Goal: Information Seeking & Learning: Find specific page/section

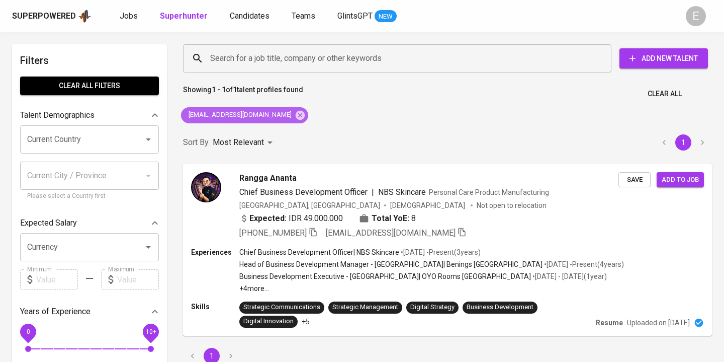
click at [296, 114] on icon at bounding box center [300, 114] width 9 height 9
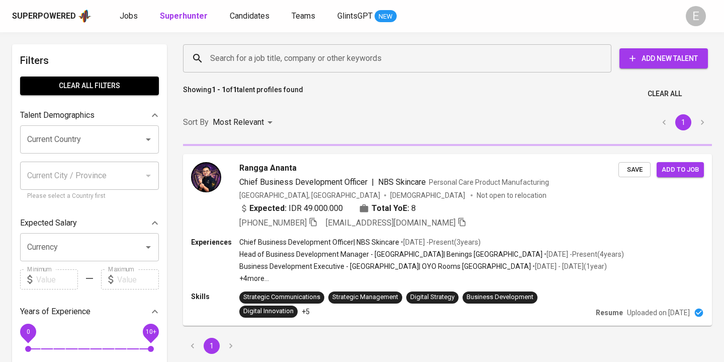
click at [262, 65] on input "Search for a job title, company or other keywords" at bounding box center [400, 58] width 384 height 19
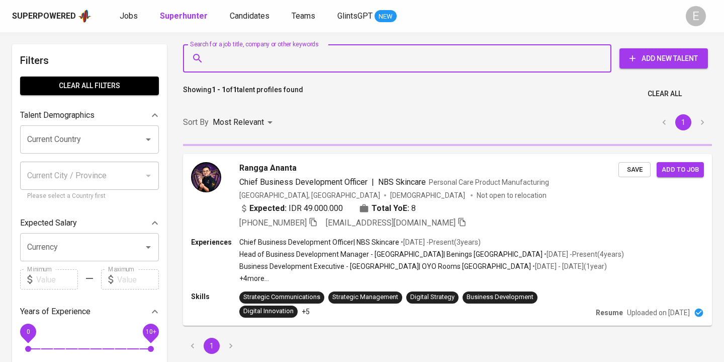
paste input "josuwita@yahoo.com"
type input "josuwita@yahoo.com"
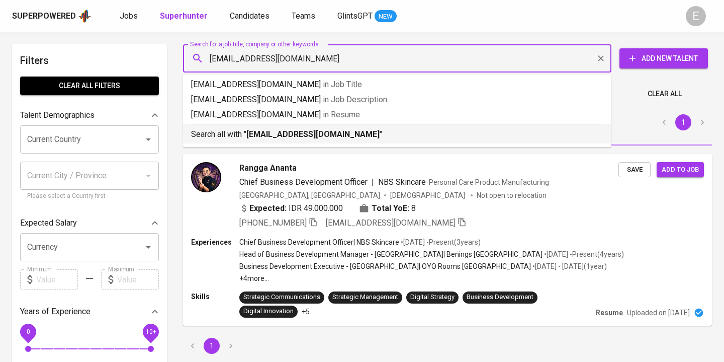
click at [235, 136] on p "Search all with " josuwita@yahoo.com "" at bounding box center [397, 134] width 413 height 12
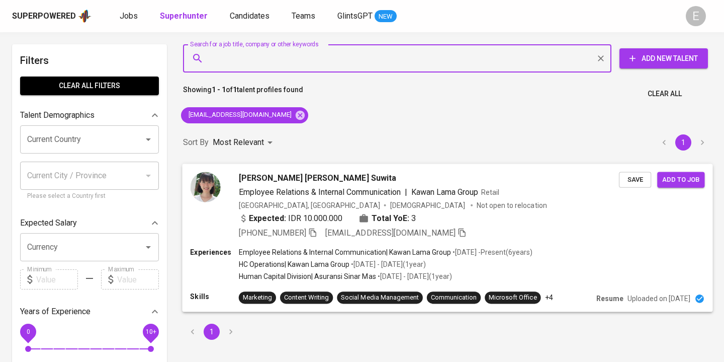
click at [316, 232] on icon "button" at bounding box center [312, 231] width 9 height 9
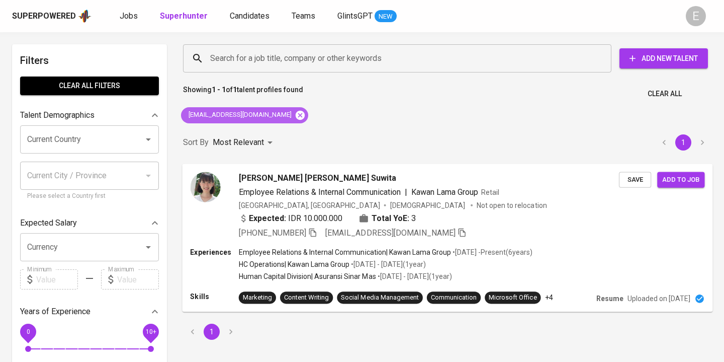
click at [296, 114] on icon at bounding box center [300, 114] width 9 height 9
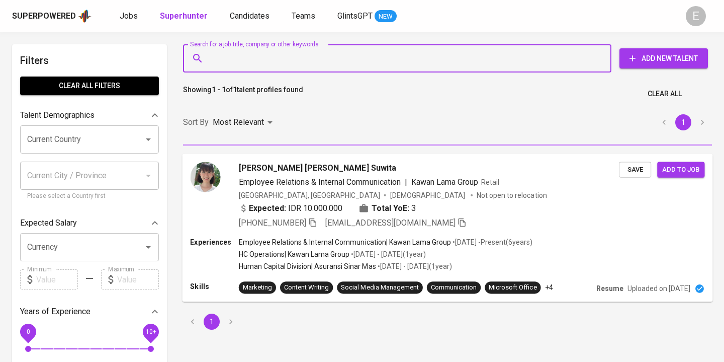
click at [250, 55] on input "Search for a job title, company or other keywords" at bounding box center [400, 58] width 384 height 19
paste input "sarahknatalia@yahoo.co.id"
type input "sarahknatalia@yahoo.co.id"
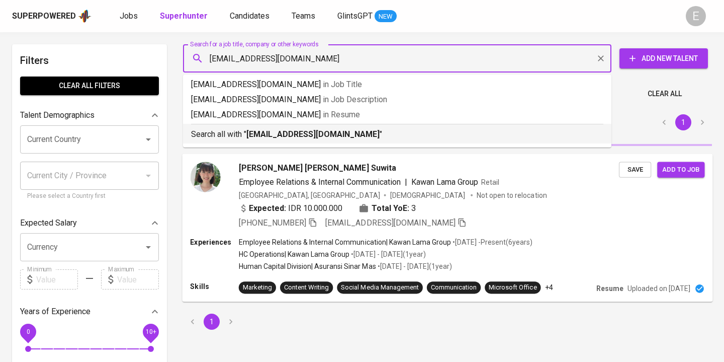
click at [273, 133] on b "sarahknatalia@yahoo.co.id" at bounding box center [313, 134] width 133 height 10
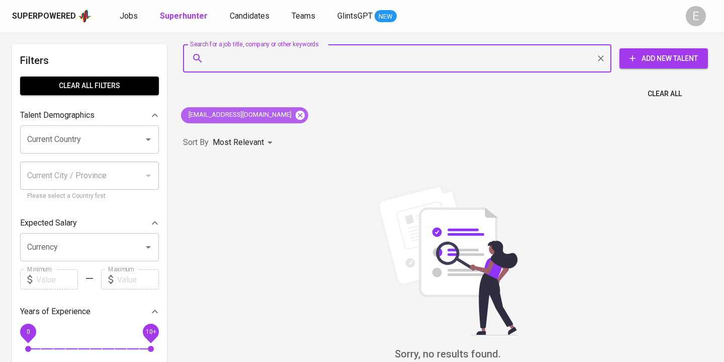
click at [295, 110] on icon at bounding box center [300, 115] width 11 height 11
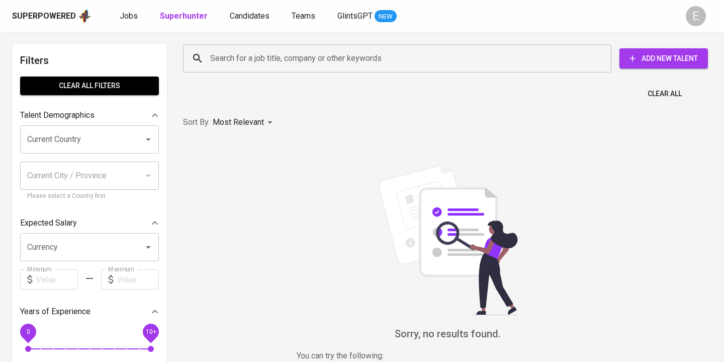
paste input "kristinatalia.works@gmail.com"
click at [260, 60] on input "Search for a job title, company or other keywords" at bounding box center [400, 58] width 384 height 19
type input "kristinatalia.works@gmail.com"
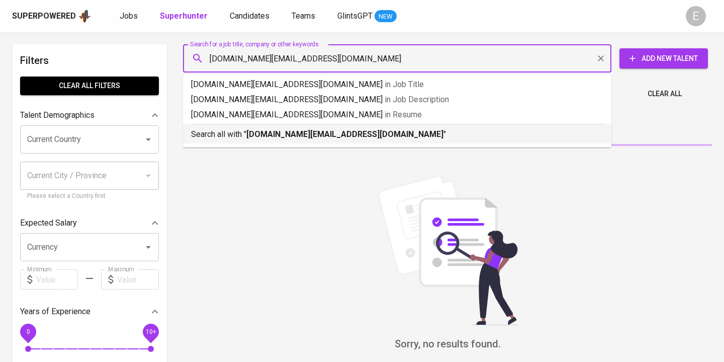
click at [258, 134] on b "kristinatalia.works@gmail.com" at bounding box center [345, 134] width 197 height 10
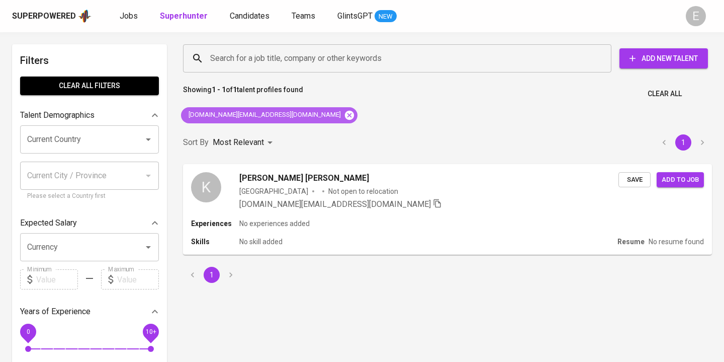
click at [345, 113] on icon at bounding box center [349, 114] width 9 height 9
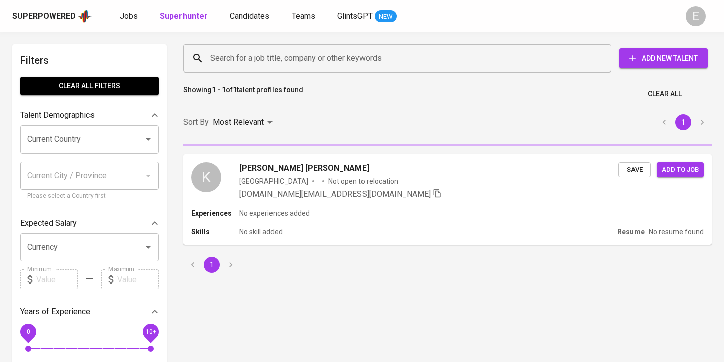
click at [266, 61] on input "Search for a job title, company or other keywords" at bounding box center [400, 58] width 384 height 19
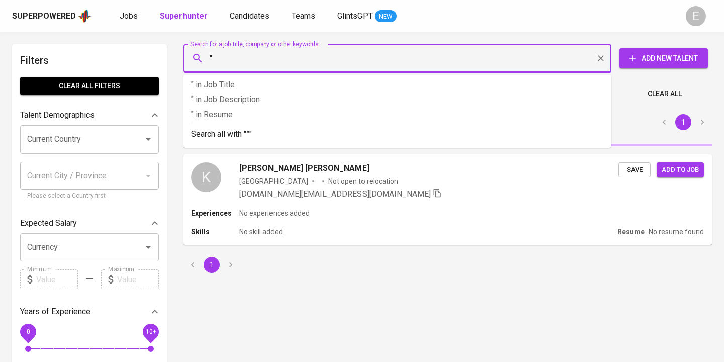
paste input "Kristi Natalia"
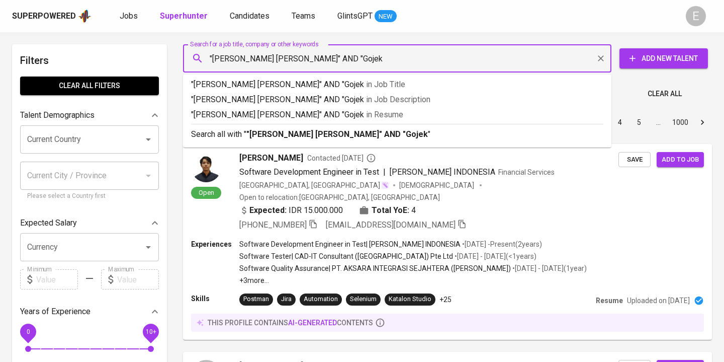
type input ""Kristi Natalia" AND "Gojek""
click at [268, 131] on b ""Kristi Natalia" AND "Gojek"" at bounding box center [339, 134] width 185 height 10
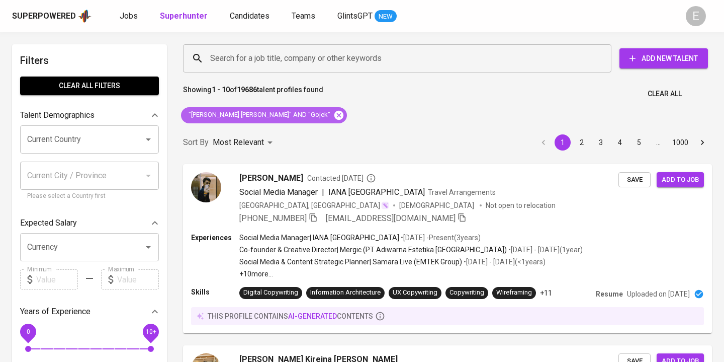
click at [335, 116] on icon at bounding box center [339, 114] width 9 height 9
click at [239, 61] on input "Search for a job title, company or other keywords" at bounding box center [400, 58] width 384 height 19
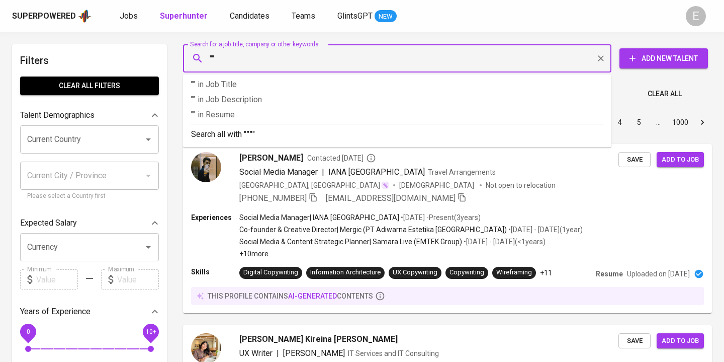
paste input "Christin Stefphanie"
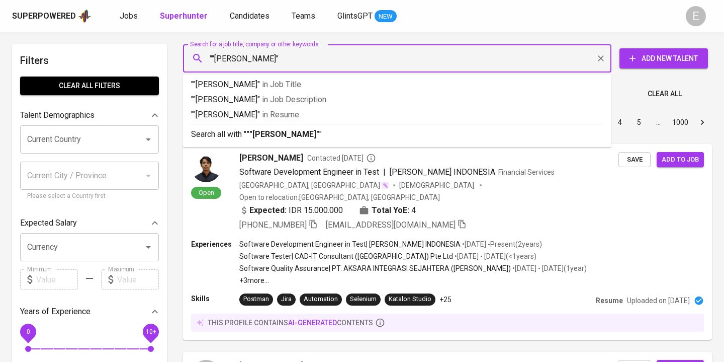
click at [216, 58] on input """Christin Stefphanie"" at bounding box center [400, 58] width 384 height 19
type input ""Christin Stefphanie""
click at [322, 55] on input ""Christin Stefphanie"" at bounding box center [400, 58] width 384 height 19
click at [264, 137] on b ""Christin Stefphanie"" at bounding box center [282, 134] width 70 height 10
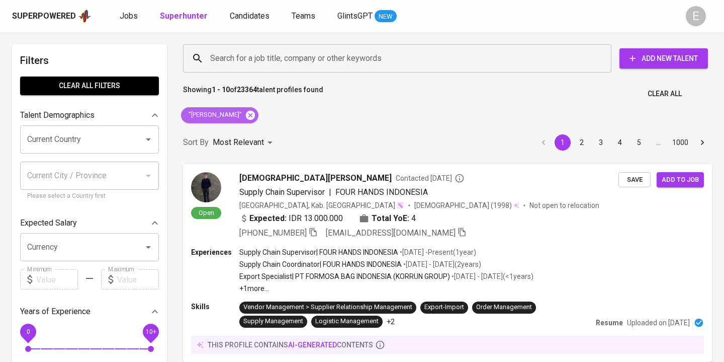
click at [256, 110] on icon at bounding box center [250, 115] width 11 height 11
click at [242, 65] on input "Search for a job title, company or other keywords" at bounding box center [400, 58] width 384 height 19
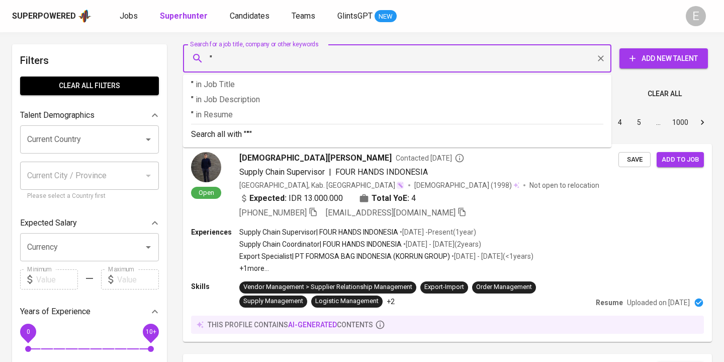
paste input "Yasmin Adalia"
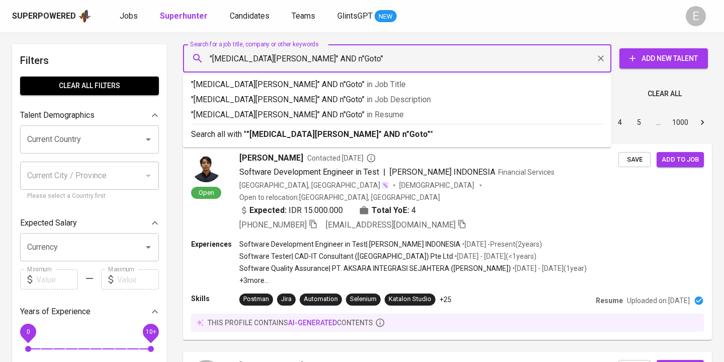
click at [290, 60] on input ""Yasmin Adalia" AND n"Goto"" at bounding box center [400, 58] width 384 height 19
type input ""Yasmin Adalia" AND "Goto""
click at [288, 133] on b ""Yasmin Adalia" AND "Goto"" at bounding box center [337, 134] width 180 height 10
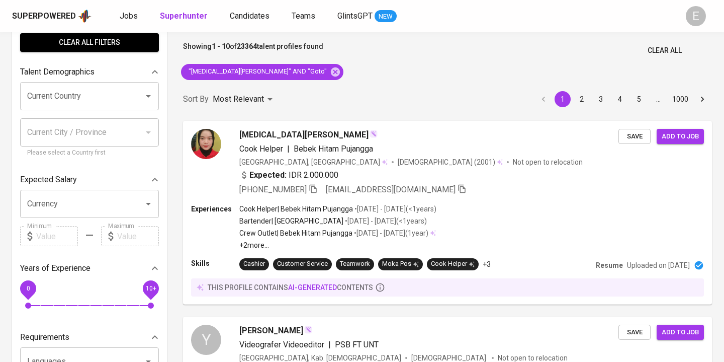
scroll to position [44, 0]
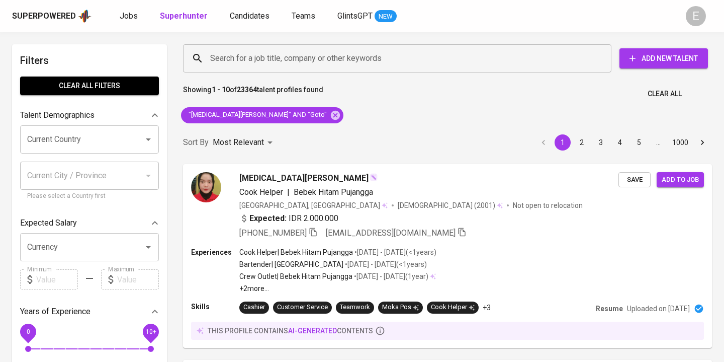
scroll to position [44, 0]
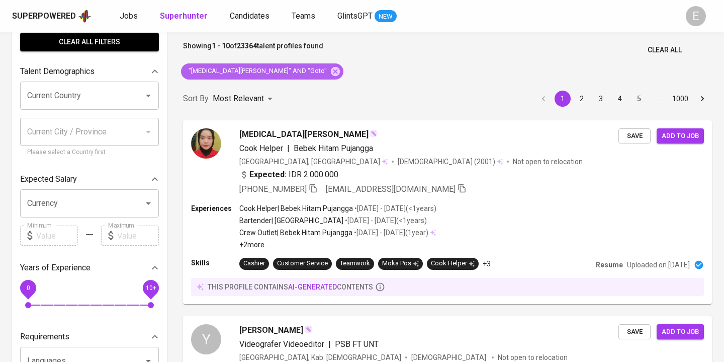
click at [331, 70] on icon at bounding box center [335, 70] width 9 height 9
click at [230, 56] on p "Showing 1 - 10 of 23364 talent profiles found" at bounding box center [253, 50] width 140 height 19
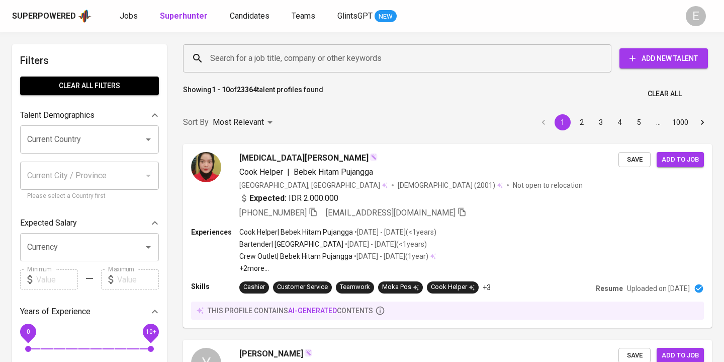
click at [226, 57] on input "Search for a job title, company or other keywords" at bounding box center [400, 58] width 384 height 19
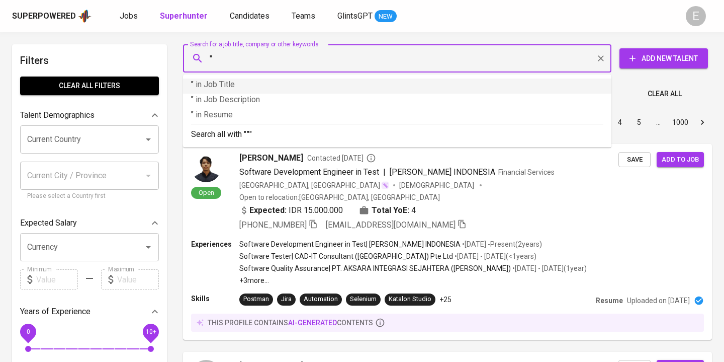
paste input "[PERSON_NAME] [PERSON_NAME]"
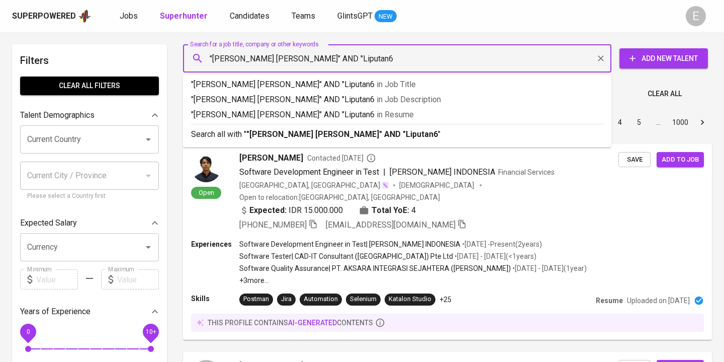
type input ""[PERSON_NAME] [PERSON_NAME]" AND "Liputan6""
click at [225, 135] on p "Search all with " "[PERSON_NAME] [PERSON_NAME]" AND "Liputan6" "" at bounding box center [397, 134] width 413 height 12
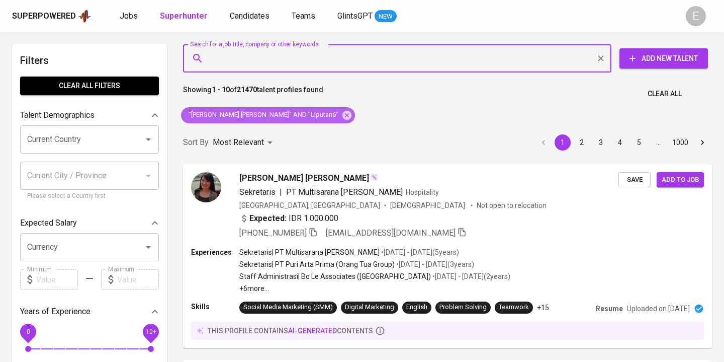
click at [343, 113] on icon at bounding box center [347, 114] width 9 height 9
click at [262, 52] on input "Search for a job title, company or other keywords" at bounding box center [400, 58] width 384 height 19
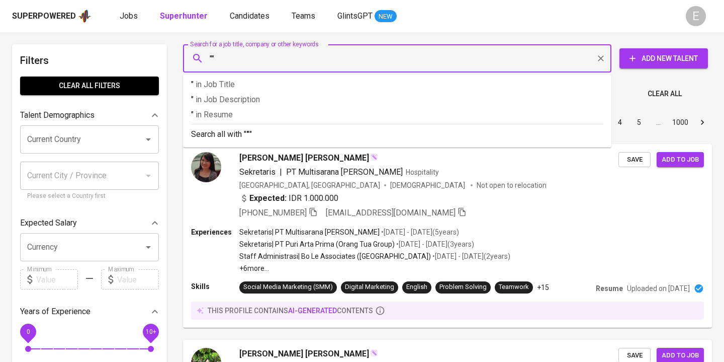
paste input "Bagus Ahadian"
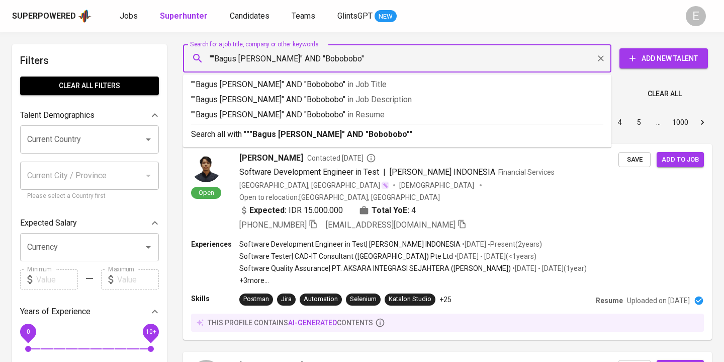
click at [218, 58] on input """Bagus Ahadian" AND "Bobobobo"" at bounding box center [400, 58] width 384 height 19
type input ""Bagus Ahadian" AND "Bobobobo""
click at [256, 134] on b ""Bagus Ahadian" AND "Bobobobo"" at bounding box center [327, 134] width 160 height 10
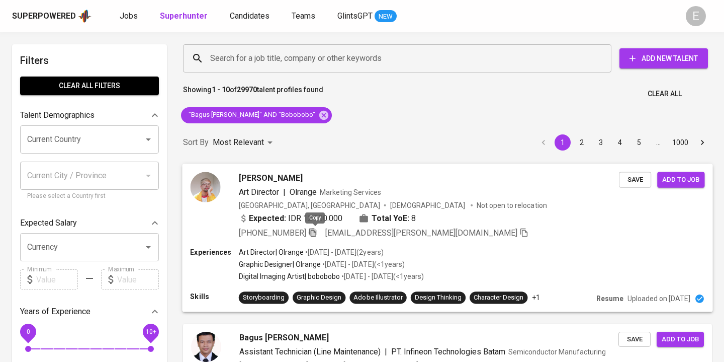
click at [315, 231] on icon "button" at bounding box center [312, 231] width 9 height 9
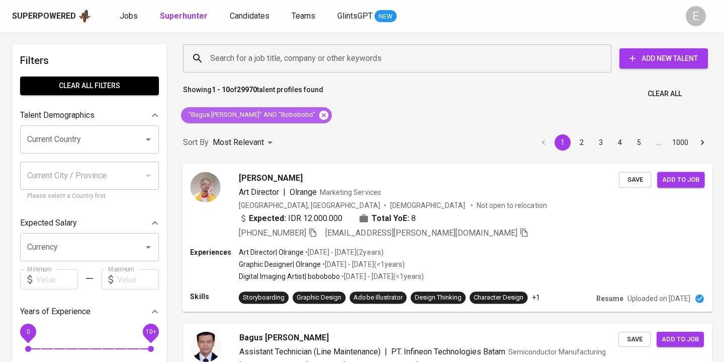
click at [319, 112] on icon at bounding box center [323, 114] width 9 height 9
click at [280, 55] on input "Search for a job title, company or other keywords" at bounding box center [400, 58] width 384 height 19
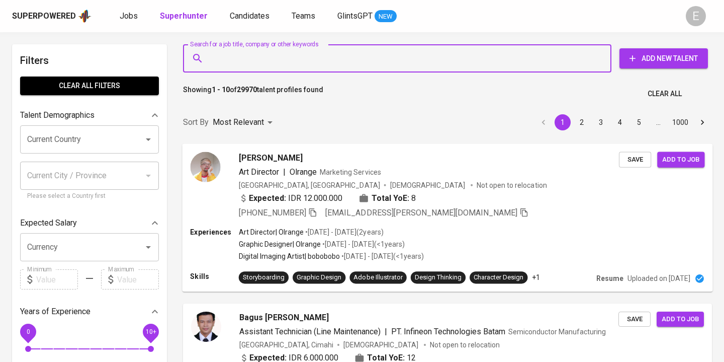
paste input "grase.oksiana@gmail.com"
type input "grase.oksiana@gmail.com"
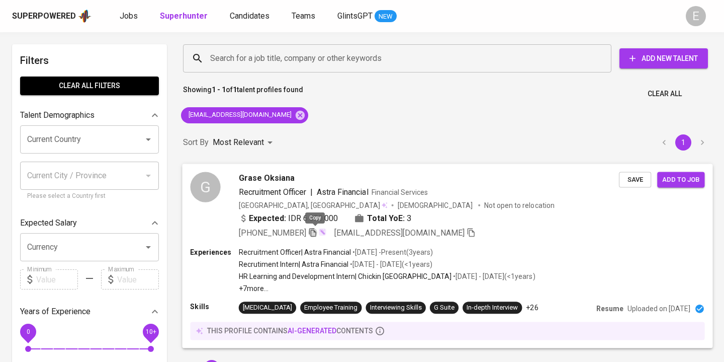
click at [312, 231] on icon "button" at bounding box center [312, 231] width 9 height 9
click at [296, 116] on icon at bounding box center [300, 114] width 9 height 9
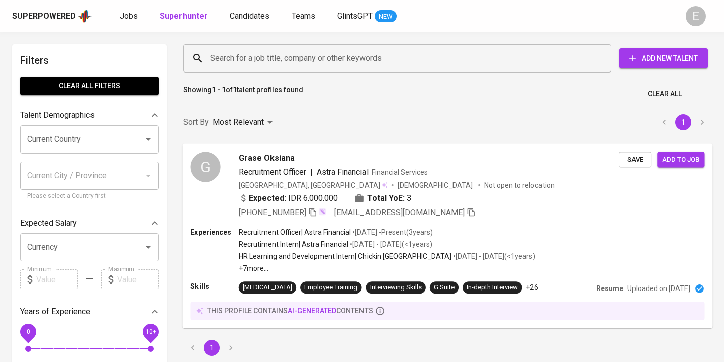
click at [253, 62] on input "Search for a job title, company or other keywords" at bounding box center [400, 58] width 384 height 19
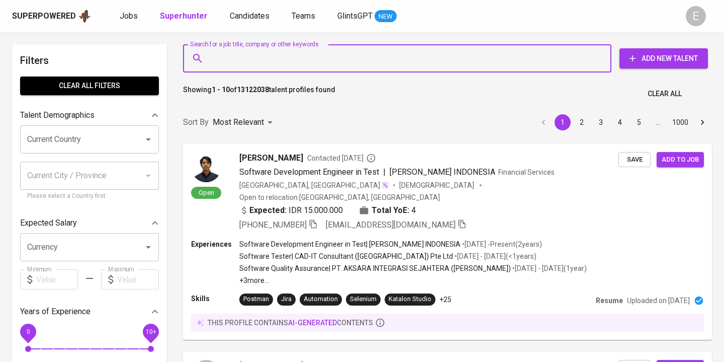
paste input "siahaan.merry@gmail.com"
type input "siahaan.merry@gmail.com"
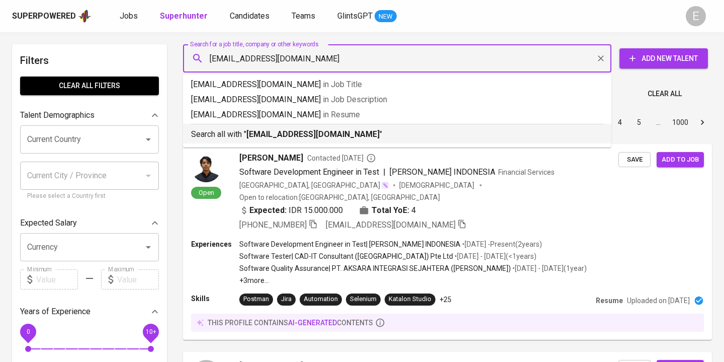
click at [253, 133] on b "siahaan.merry@gmail.com" at bounding box center [313, 134] width 133 height 10
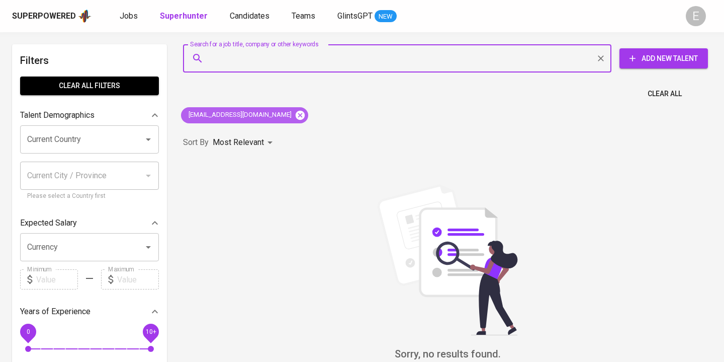
click at [296, 114] on icon at bounding box center [300, 114] width 9 height 9
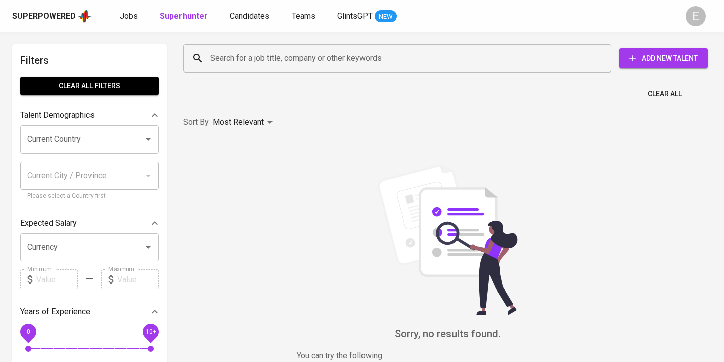
click at [266, 58] on input "Search for a job title, company or other keywords" at bounding box center [400, 58] width 384 height 19
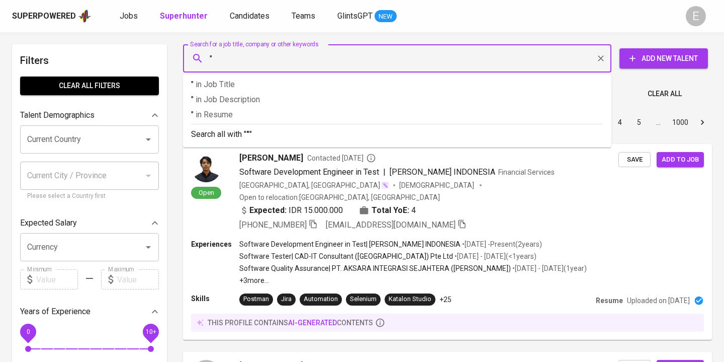
paste input "Merry Magdalena"
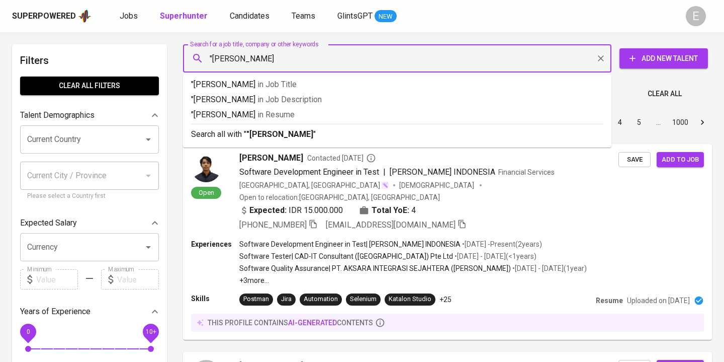
type input ""Merry Magdalena""
click at [247, 133] on p "Search all with " "Merry Magdalena" "" at bounding box center [397, 134] width 413 height 12
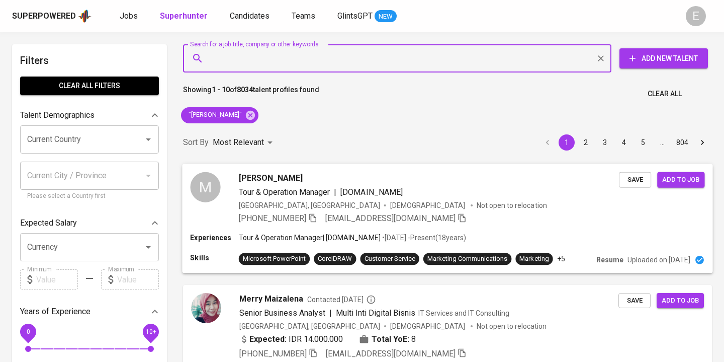
click at [510, 216] on div "+62 813-2162-0028 path12.bdg@gmail.com" at bounding box center [429, 218] width 380 height 12
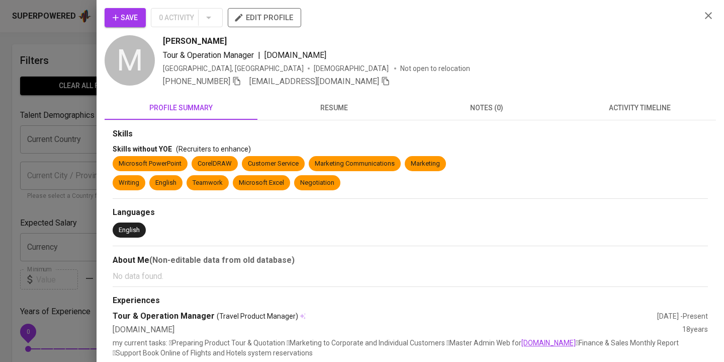
click at [329, 112] on span "resume" at bounding box center [334, 108] width 141 height 13
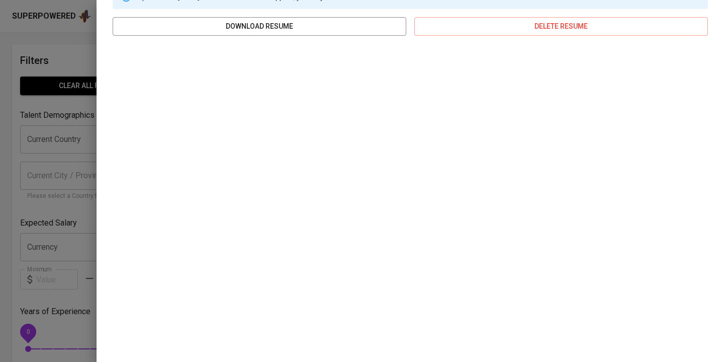
scroll to position [128, 0]
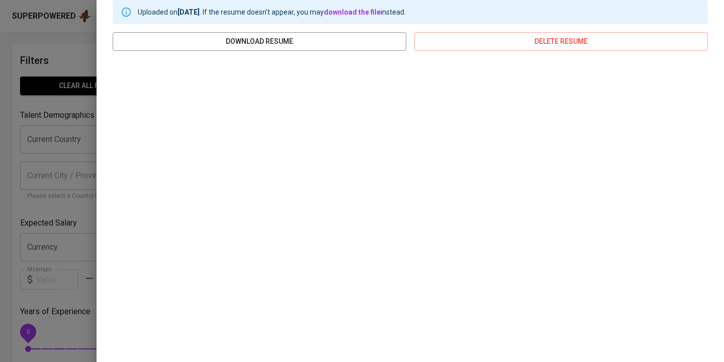
click at [68, 35] on div at bounding box center [362, 181] width 724 height 362
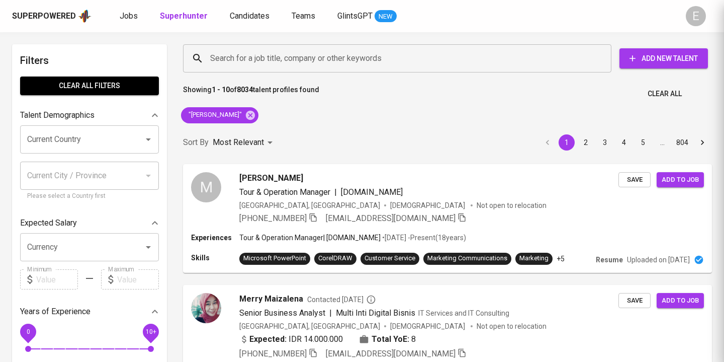
scroll to position [0, 0]
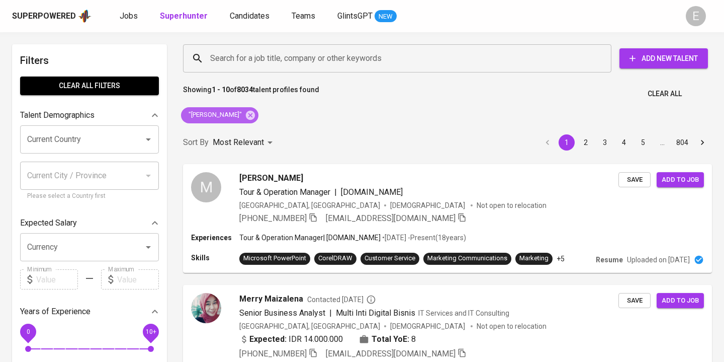
click at [246, 112] on span ""[PERSON_NAME]"" at bounding box center [214, 115] width 67 height 10
click at [244, 57] on input "Search for a job title, company or other keywords" at bounding box center [400, 58] width 384 height 19
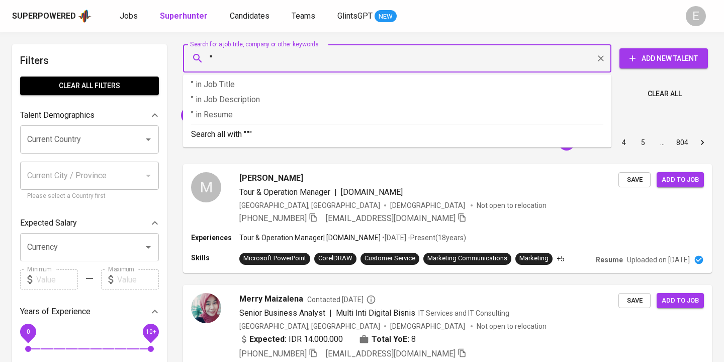
paste input "Merry Magdalena Aksaria"
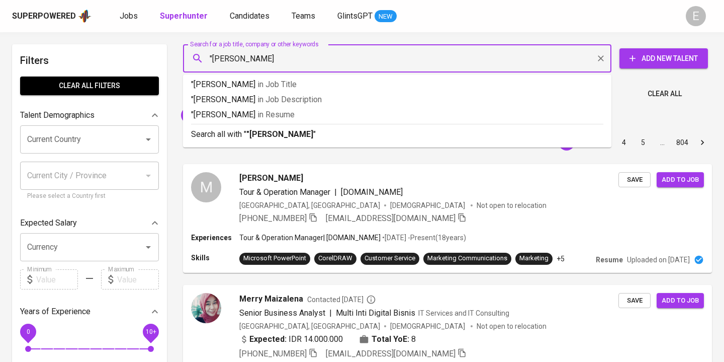
type input ""Merry Magdalena Aksaria""
click at [227, 136] on p "Search all with " "Merry Magdalena Aksaria" "" at bounding box center [397, 134] width 413 height 12
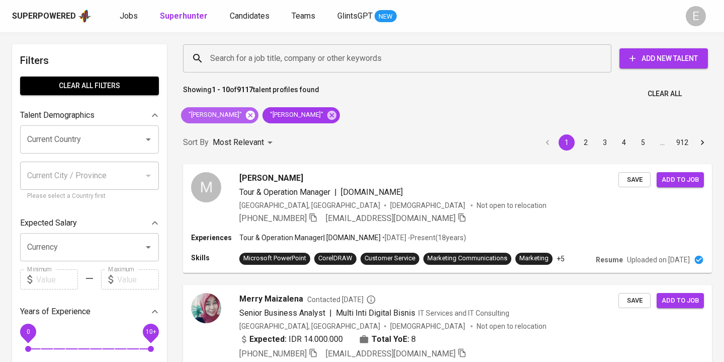
click at [248, 114] on icon at bounding box center [250, 114] width 9 height 9
click at [256, 115] on icon at bounding box center [250, 115] width 11 height 11
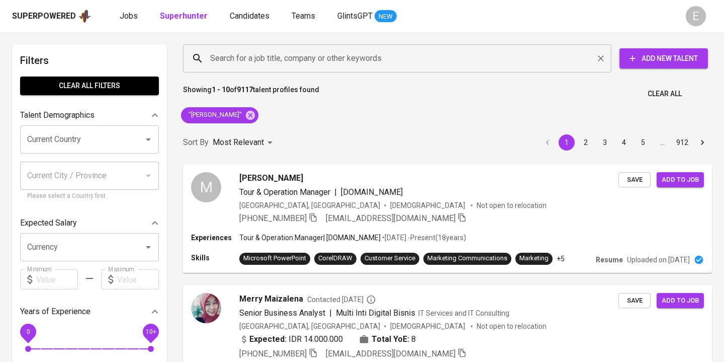
click at [236, 59] on input "Search for a job title, company or other keywords" at bounding box center [400, 58] width 384 height 19
paste input "stellatricia97@gmail.com"
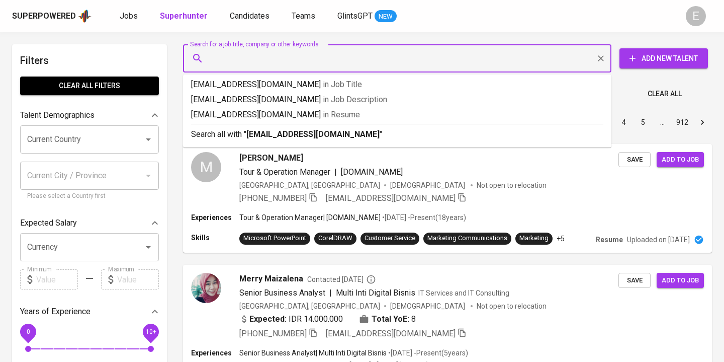
type input "stellatricia97@gmail.com"
click at [243, 134] on p "Search all with " stellatricia97@gmail.com "" at bounding box center [397, 134] width 413 height 12
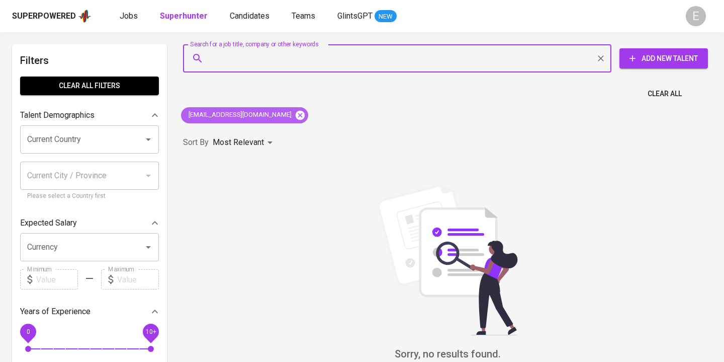
click at [296, 112] on icon at bounding box center [300, 114] width 9 height 9
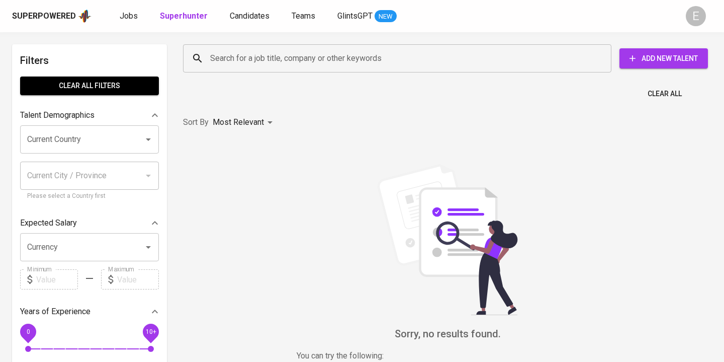
click at [268, 68] on div "Search for a job title, company or other keywords" at bounding box center [397, 58] width 429 height 28
paste input "widyaarmeyta@gmail.com"
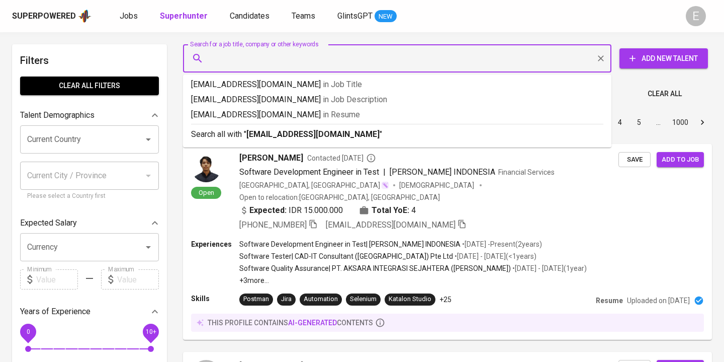
type input "widyaarmeyta@gmail.com"
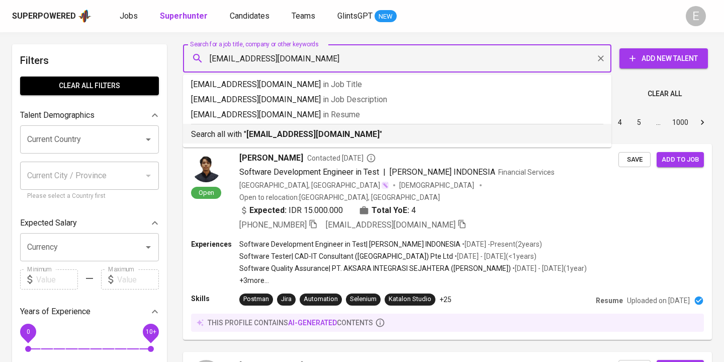
click at [281, 133] on b "widyaarmeyta@gmail.com" at bounding box center [313, 134] width 133 height 10
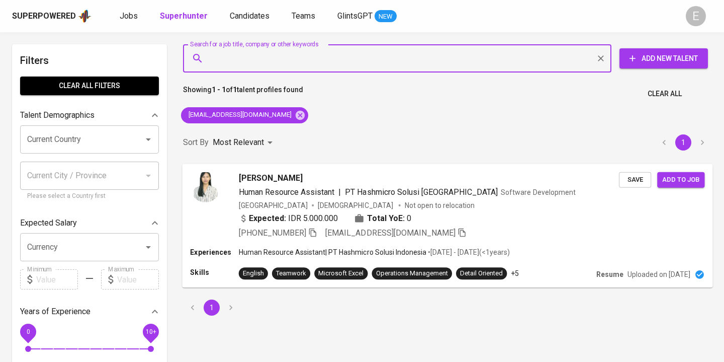
click at [317, 229] on icon "button" at bounding box center [312, 231] width 9 height 9
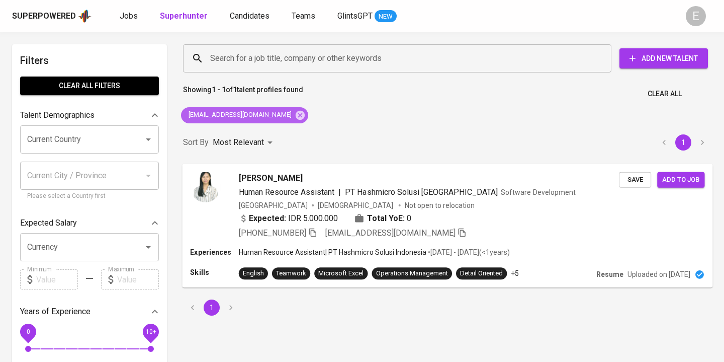
click at [280, 117] on div "widyaarmeyta@gmail.com" at bounding box center [244, 115] width 127 height 16
click at [228, 49] on input "Search for a job title, company or other keywords" at bounding box center [400, 58] width 384 height 19
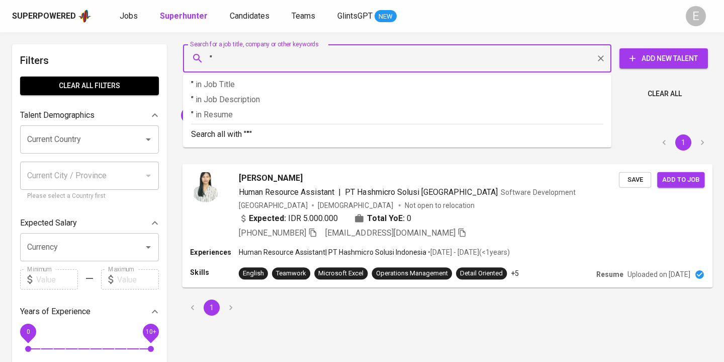
paste input "Patricia Stella Harefa"
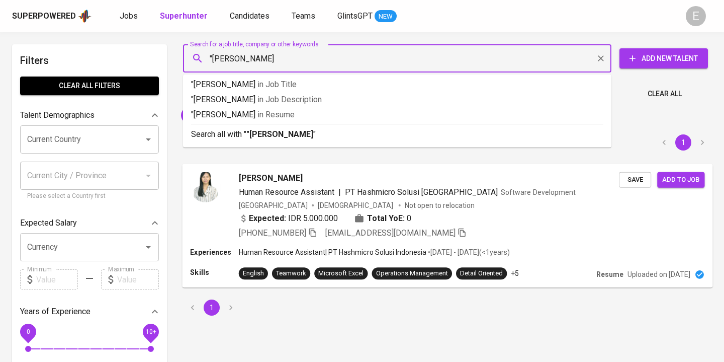
type input ""Patricia Stella Harefa""
click at [237, 135] on p "Search all with " "Patricia Stella Harefa" "" at bounding box center [397, 134] width 413 height 12
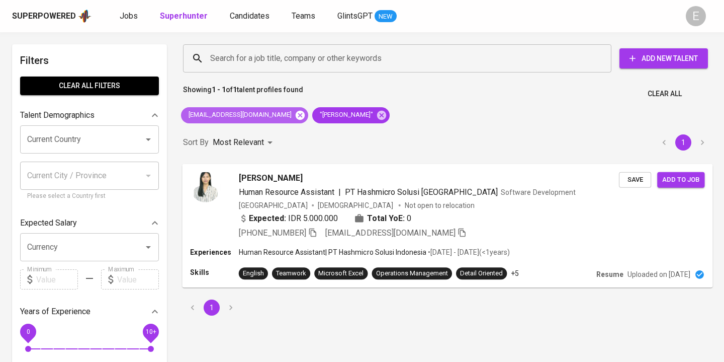
click at [296, 115] on icon at bounding box center [300, 114] width 9 height 9
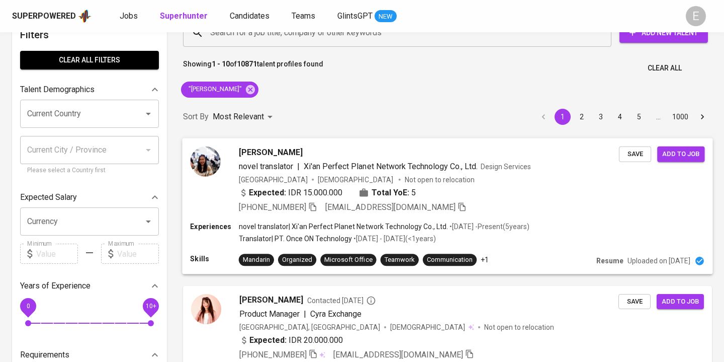
scroll to position [27, 0]
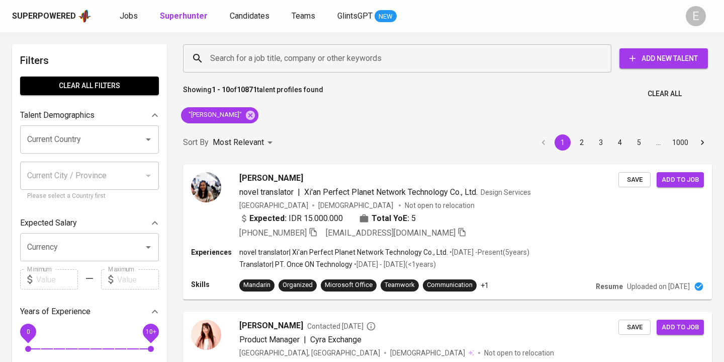
scroll to position [27, 0]
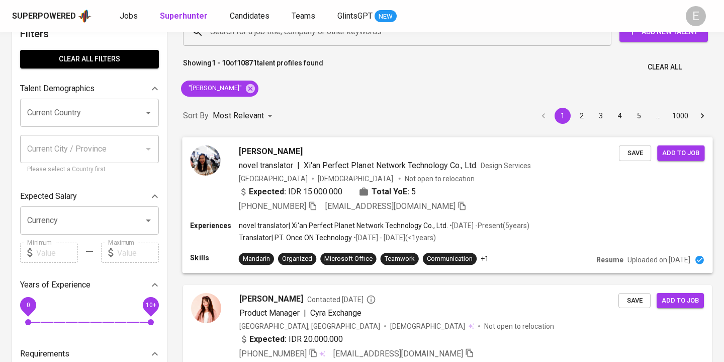
click at [376, 188] on b "Total YoE:" at bounding box center [391, 191] width 38 height 12
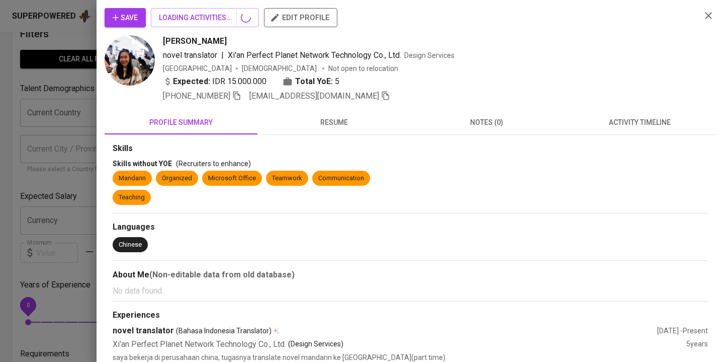
click at [440, 169] on div "Save LOADING ACTIVITIES... edit profile Stella Patricia novel translator | Xi'a…" at bounding box center [362, 181] width 724 height 362
click at [341, 114] on button "resume" at bounding box center [334, 122] width 153 height 24
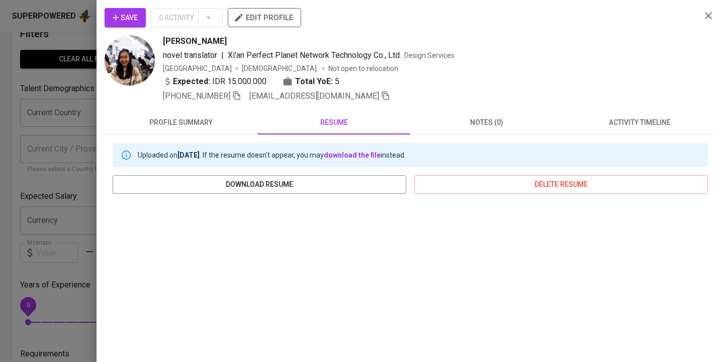
click at [341, 123] on span "resume" at bounding box center [334, 122] width 141 height 13
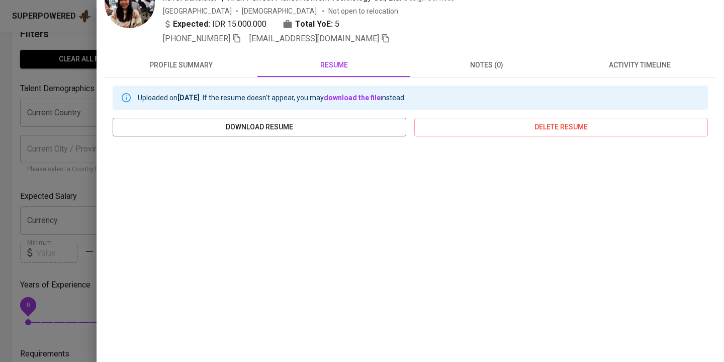
click at [39, 203] on div at bounding box center [362, 181] width 724 height 362
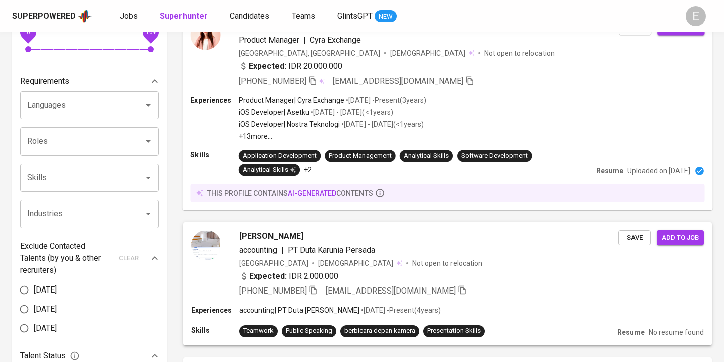
scroll to position [302, 0]
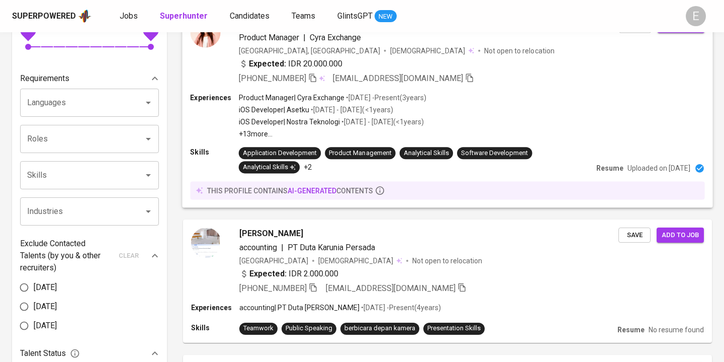
click at [390, 98] on p "• Aug 2022 - Present ( 3 years )" at bounding box center [386, 97] width 82 height 10
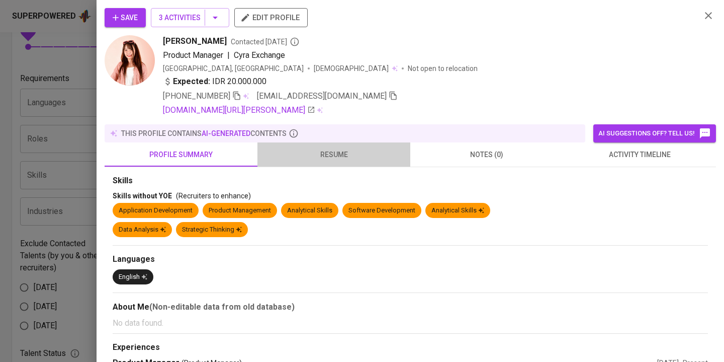
click at [321, 145] on button "resume" at bounding box center [334, 154] width 153 height 24
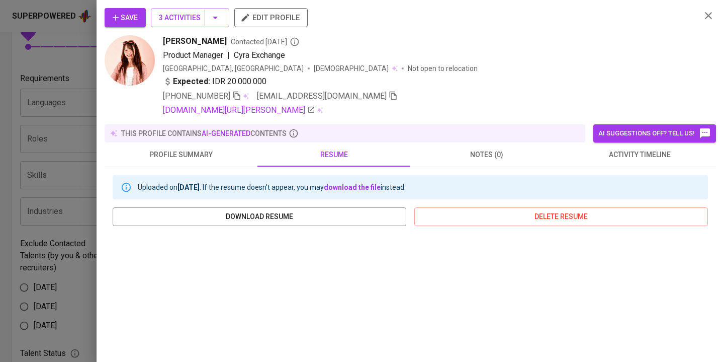
scroll to position [95, 0]
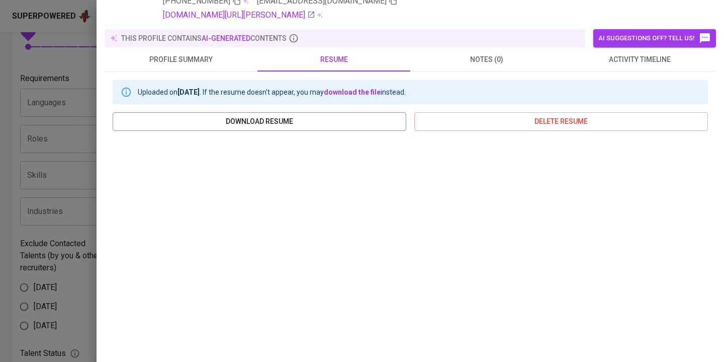
click at [29, 41] on div at bounding box center [362, 181] width 724 height 362
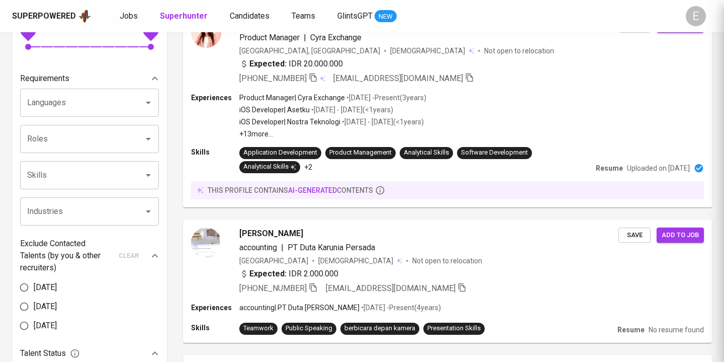
scroll to position [0, 0]
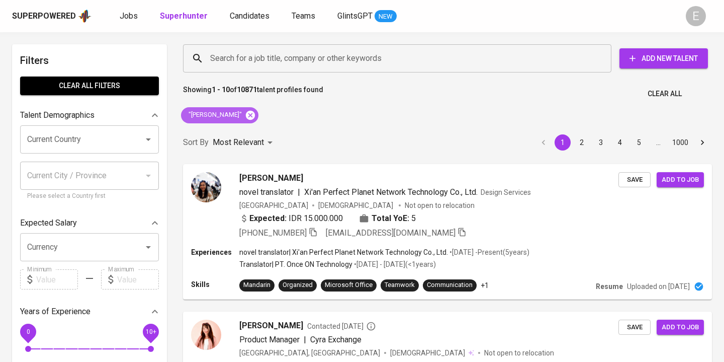
click at [255, 114] on icon at bounding box center [250, 114] width 9 height 9
click at [261, 66] on input "Search for a job title, company or other keywords" at bounding box center [400, 58] width 384 height 19
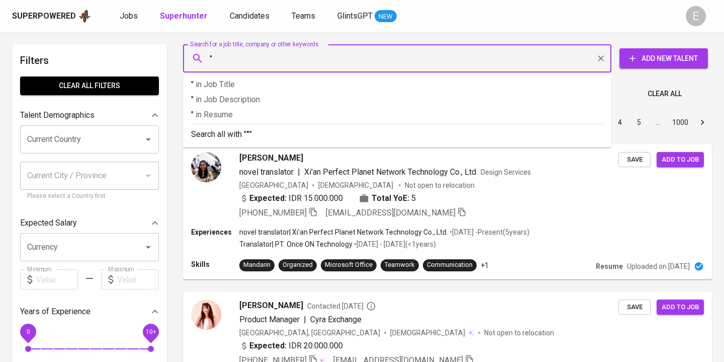
paste input "Muhammad Rafli Asvandiari"
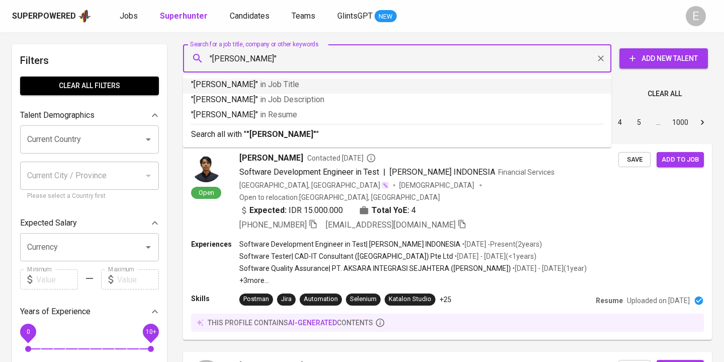
click at [242, 55] on input ""Muhammad Rafli Asvandiari"" at bounding box center [400, 58] width 384 height 19
type input ""Rafli Asvandiari""
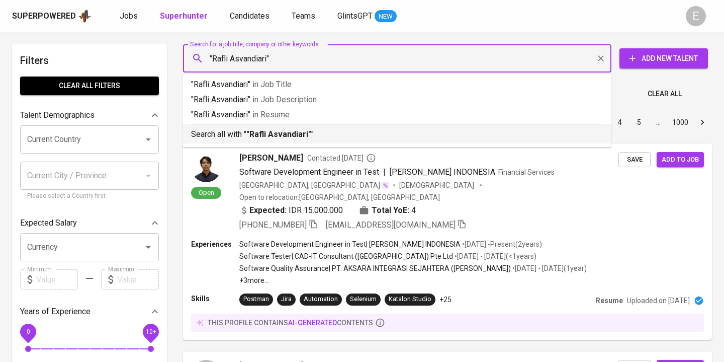
click at [251, 138] on b ""Rafli Asvandiari"" at bounding box center [279, 134] width 65 height 10
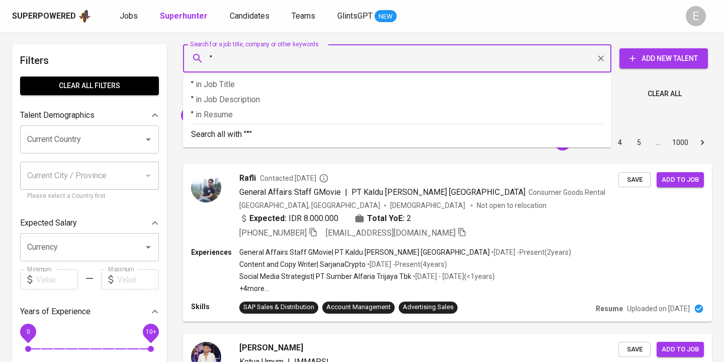
paste input "Devina Dhea Pabundu"
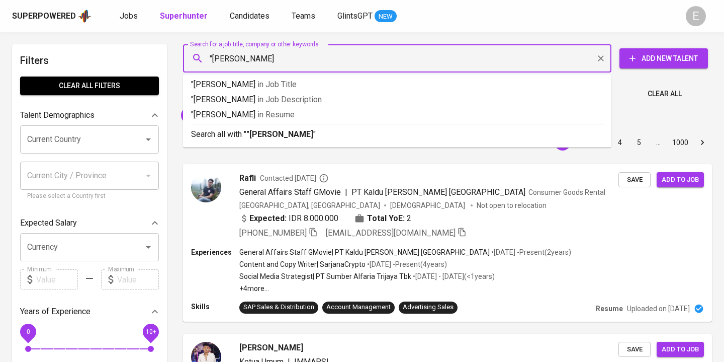
type input ""[PERSON_NAME]""
click at [262, 132] on b ""[PERSON_NAME]"" at bounding box center [282, 134] width 70 height 10
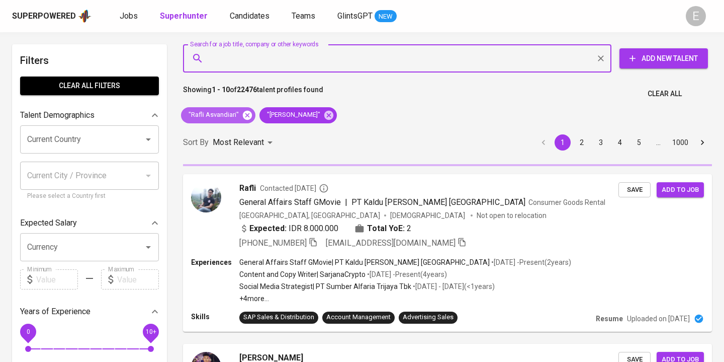
click at [242, 114] on icon at bounding box center [247, 115] width 11 height 11
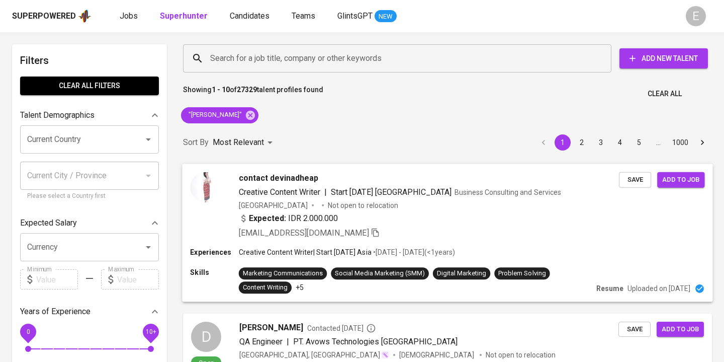
click at [564, 223] on div "Expected: IDR 2.000.000" at bounding box center [429, 219] width 380 height 15
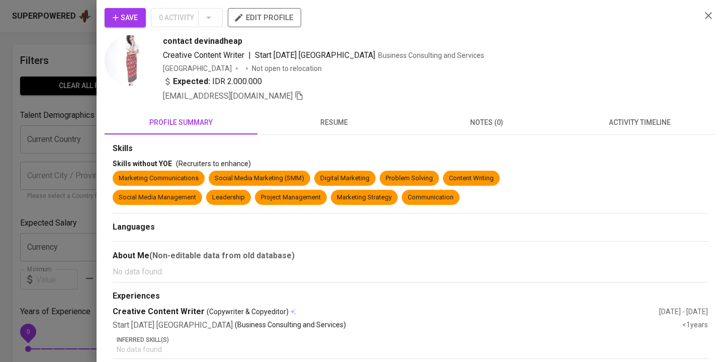
click at [311, 126] on span "resume" at bounding box center [334, 122] width 141 height 13
